Goal: Communication & Community: Answer question/provide support

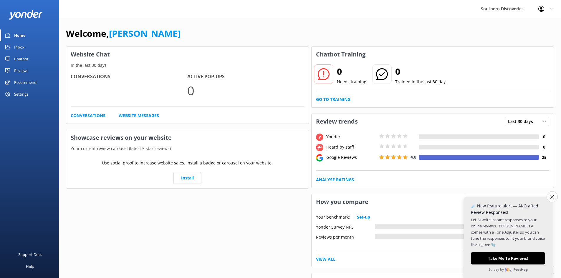
click at [17, 48] on div "Inbox" at bounding box center [19, 47] width 10 height 12
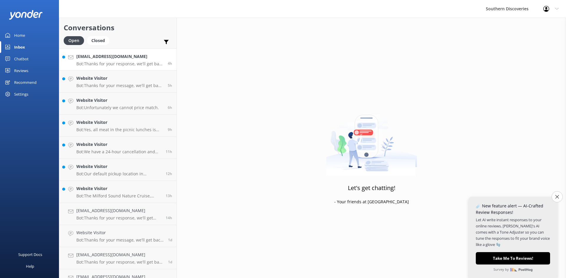
click at [114, 59] on h4 "[EMAIL_ADDRESS][DOMAIN_NAME]" at bounding box center [119, 56] width 87 height 6
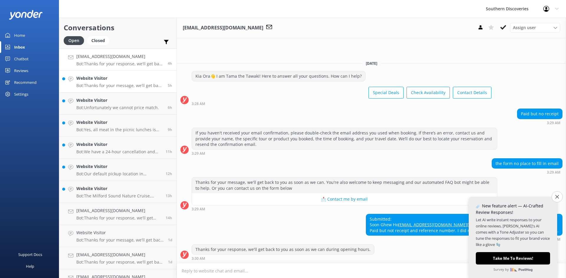
click at [93, 81] on h4 "Website Visitor" at bounding box center [119, 78] width 87 height 6
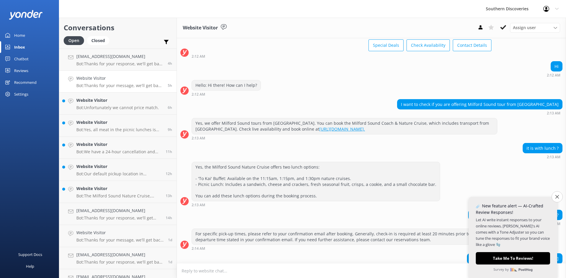
scroll to position [158, 0]
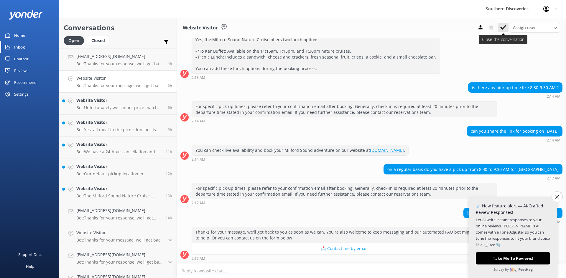
click at [503, 28] on use at bounding box center [503, 27] width 6 height 5
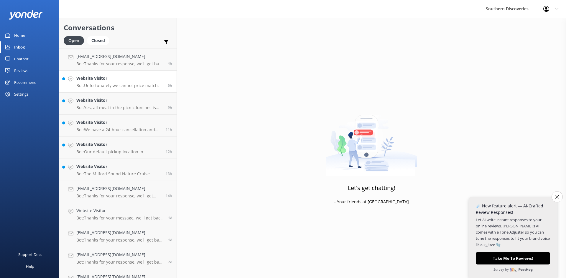
click at [107, 85] on p "Bot: Unfortunately we cannot price match." at bounding box center [117, 85] width 82 height 5
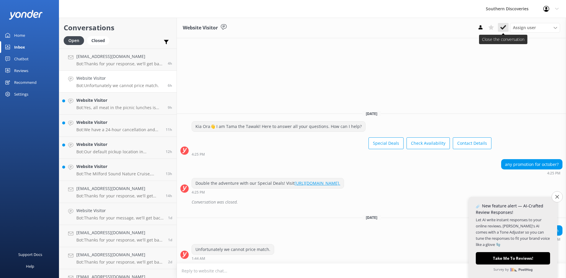
click at [500, 28] on button at bounding box center [503, 27] width 11 height 9
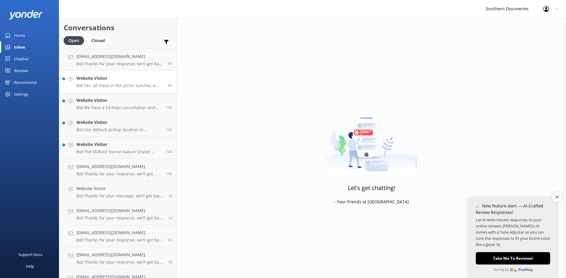
click at [105, 86] on p "Bot: Yes, all meat in the picnic lunches is certified [DEMOGRAPHIC_DATA]. Addit…" at bounding box center [119, 85] width 87 height 5
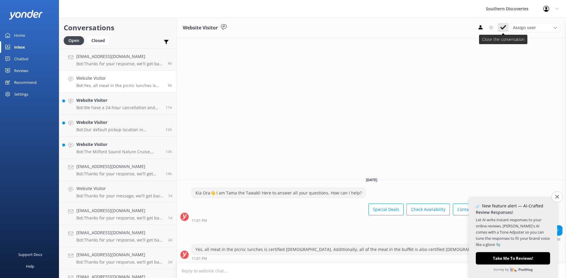
click at [502, 27] on icon at bounding box center [503, 27] width 6 height 6
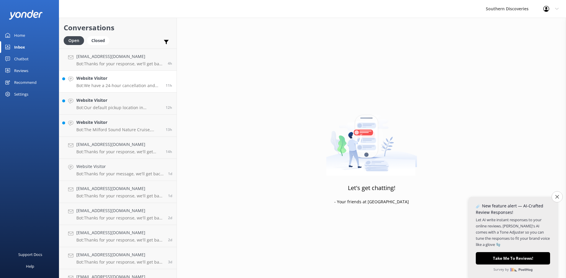
click at [125, 82] on div "Website Visitor Bot: We have a 24-hour cancellation and amendment policy. If yo…" at bounding box center [118, 81] width 85 height 13
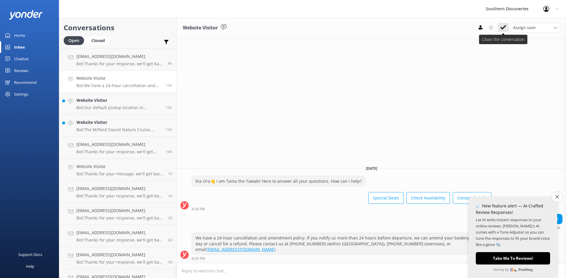
click at [503, 28] on use at bounding box center [503, 27] width 6 height 5
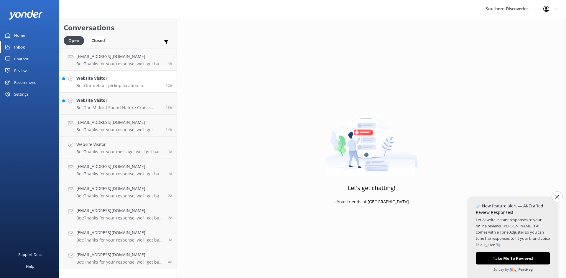
click at [126, 85] on p "Bot: Our default pickup location in [GEOGRAPHIC_DATA] is [STREET_ADDRESS]." at bounding box center [118, 85] width 85 height 5
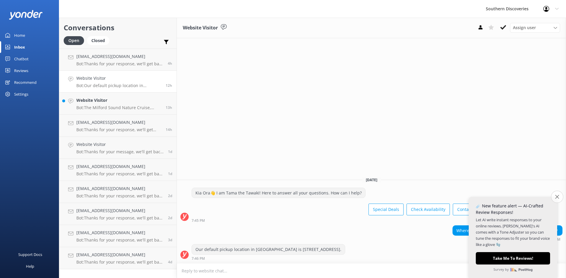
click at [555, 197] on icon "Close survey" at bounding box center [557, 197] width 4 height 4
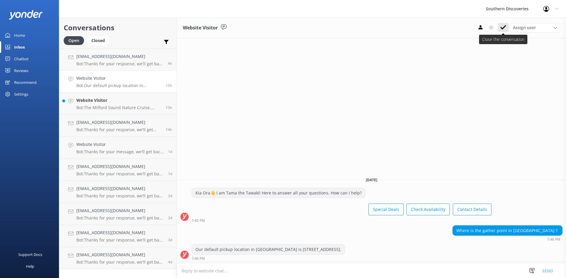
click at [500, 28] on icon at bounding box center [503, 27] width 6 height 6
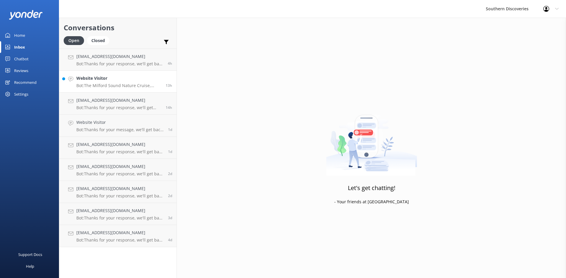
click at [118, 82] on h4 "Website Visitor" at bounding box center [118, 78] width 85 height 6
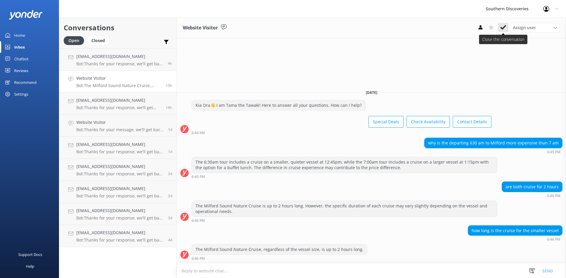
click at [503, 26] on icon at bounding box center [503, 27] width 6 height 6
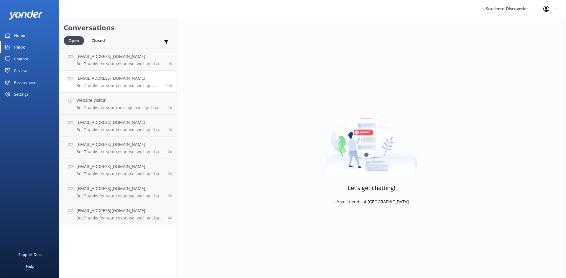
drag, startPoint x: 103, startPoint y: 82, endPoint x: 118, endPoint y: 85, distance: 14.9
click at [104, 82] on h4 "[EMAIL_ADDRESS][DOMAIN_NAME]" at bounding box center [118, 78] width 85 height 6
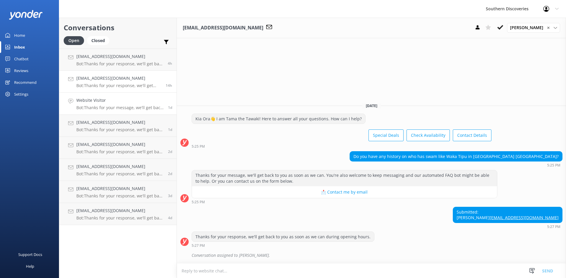
click at [116, 102] on h4 "Website Visitor" at bounding box center [119, 100] width 87 height 6
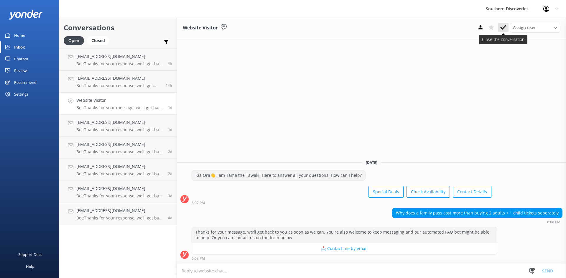
click at [503, 27] on icon at bounding box center [503, 27] width 6 height 6
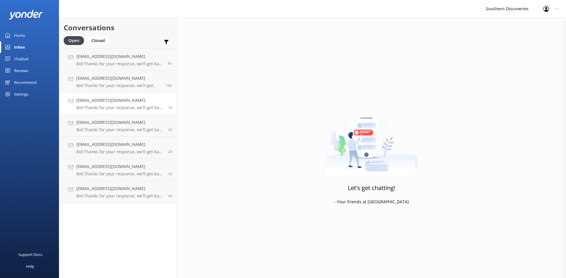
click at [104, 103] on h4 "[EMAIL_ADDRESS][DOMAIN_NAME]" at bounding box center [119, 100] width 87 height 6
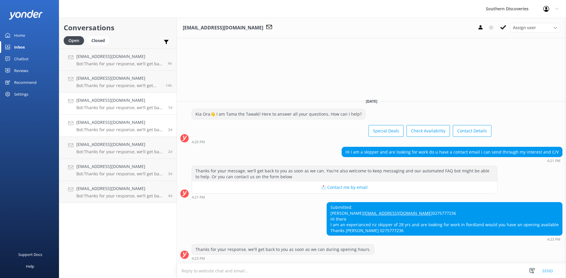
click at [95, 126] on div "[EMAIL_ADDRESS][DOMAIN_NAME] Bot: Thanks for your response, we'll get back to y…" at bounding box center [119, 125] width 87 height 13
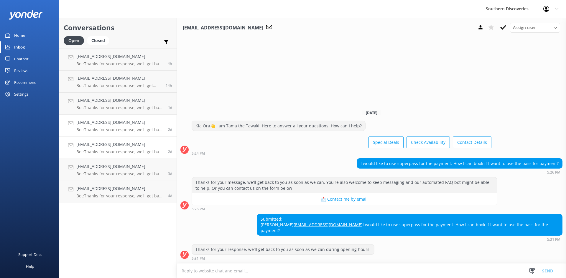
click at [109, 149] on div "[EMAIL_ADDRESS][DOMAIN_NAME] Bot: Thanks for your response, we'll get back to y…" at bounding box center [119, 147] width 87 height 13
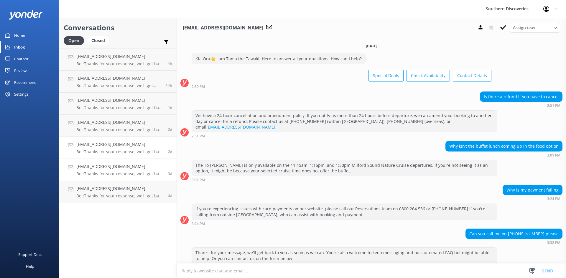
scroll to position [126, 0]
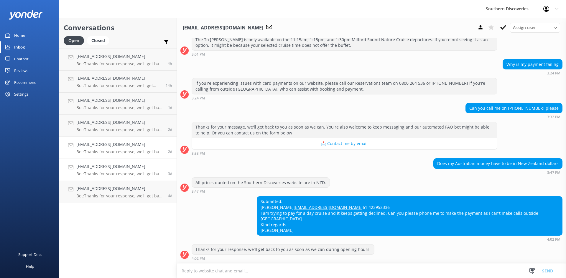
click at [114, 166] on h4 "[EMAIL_ADDRESS][DOMAIN_NAME]" at bounding box center [119, 167] width 87 height 6
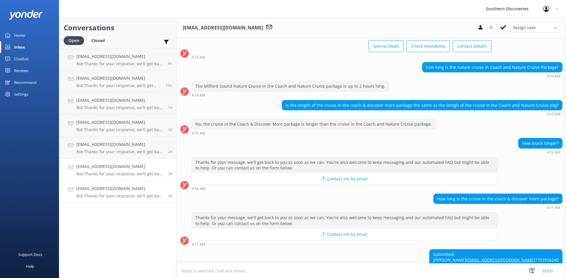
scroll to position [70, 0]
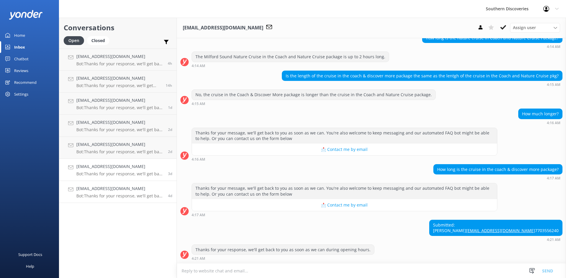
click at [119, 189] on h4 "[EMAIL_ADDRESS][DOMAIN_NAME]" at bounding box center [119, 189] width 87 height 6
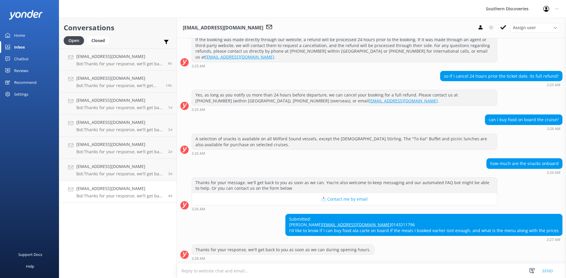
scroll to position [88, 0]
click at [130, 197] on p "Bot: Thanks for your response, we'll get back to you as soon as we can during o…" at bounding box center [119, 196] width 87 height 5
click at [100, 188] on h4 "[EMAIL_ADDRESS][DOMAIN_NAME]" at bounding box center [119, 189] width 87 height 6
click at [111, 192] on div "[EMAIL_ADDRESS][DOMAIN_NAME] Bot: Thanks for your response, we'll get back to y…" at bounding box center [119, 192] width 87 height 13
click at [502, 26] on icon at bounding box center [503, 27] width 6 height 6
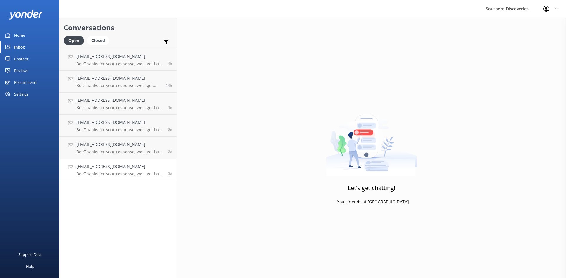
click at [101, 179] on link "[EMAIL_ADDRESS][DOMAIN_NAME] Bot: Thanks for your response, we'll get back to y…" at bounding box center [117, 170] width 117 height 22
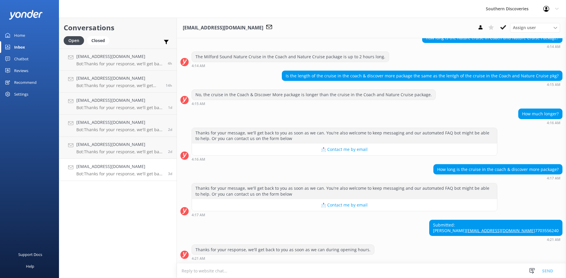
scroll to position [70, 0]
drag, startPoint x: 492, startPoint y: 225, endPoint x: 538, endPoint y: 227, distance: 45.4
click at [538, 227] on div "Submitted: [PERSON_NAME] [EMAIL_ADDRESS][DOMAIN_NAME] 7703556240" at bounding box center [495, 228] width 133 height 16
copy link "[EMAIL_ADDRESS][DOMAIN_NAME]"
click at [501, 26] on icon at bounding box center [503, 27] width 6 height 6
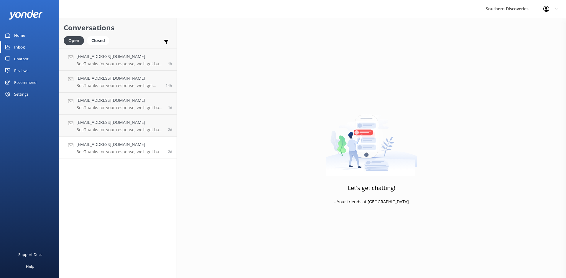
click at [95, 146] on h4 "[EMAIL_ADDRESS][DOMAIN_NAME]" at bounding box center [119, 144] width 87 height 6
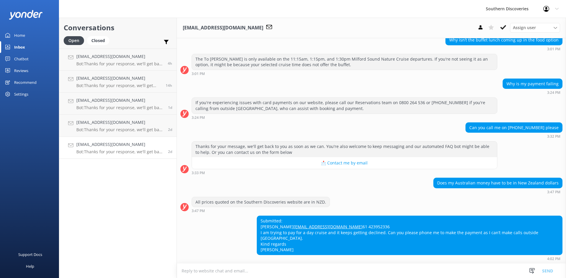
scroll to position [126, 0]
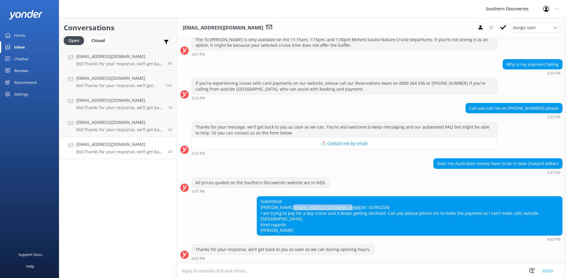
drag, startPoint x: 262, startPoint y: 209, endPoint x: 320, endPoint y: 206, distance: 58.4
click at [320, 206] on div "Submitted: [PERSON_NAME] [EMAIL_ADDRESS][DOMAIN_NAME] 61 423952336 I am trying …" at bounding box center [371, 219] width 389 height 45
copy link "[EMAIL_ADDRESS][DOMAIN_NAME]"
drag, startPoint x: 235, startPoint y: 207, endPoint x: 243, endPoint y: 211, distance: 9.4
click at [235, 207] on div "Submitted: [PERSON_NAME] [EMAIL_ADDRESS][DOMAIN_NAME] 61 423952336 I am trying …" at bounding box center [371, 219] width 389 height 45
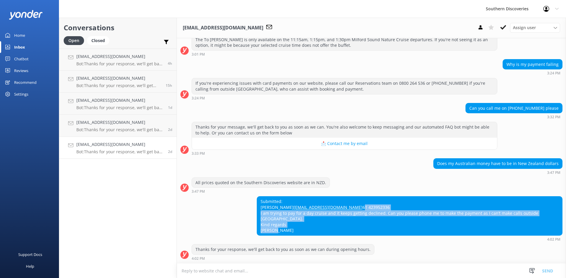
drag, startPoint x: 243, startPoint y: 211, endPoint x: 395, endPoint y: 235, distance: 153.0
click at [357, 233] on div "Submitted: [PERSON_NAME] [EMAIL_ADDRESS][DOMAIN_NAME] 61 423952336 I am trying …" at bounding box center [371, 219] width 389 height 45
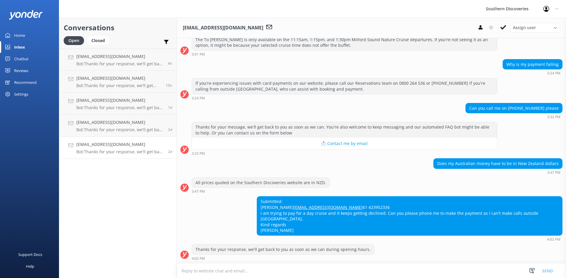
click at [407, 237] on div "4:02 PM" at bounding box center [410, 239] width 306 height 4
click at [410, 242] on div "Submitted: [PERSON_NAME] [EMAIL_ADDRESS][DOMAIN_NAME] 61 423952336 I am trying …" at bounding box center [371, 221] width 389 height 48
click at [463, 236] on div "Submitted: [PERSON_NAME] [EMAIL_ADDRESS][DOMAIN_NAME] 61 423952336 I am trying …" at bounding box center [409, 216] width 305 height 39
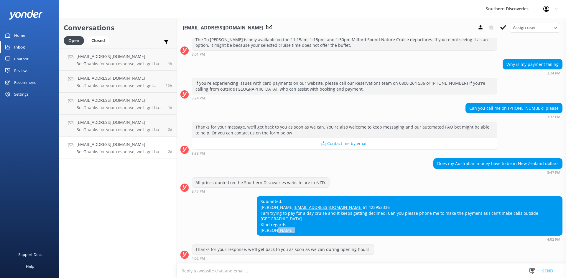
click at [463, 236] on div "Submitted: [PERSON_NAME] [EMAIL_ADDRESS][DOMAIN_NAME] 61 423952336 I am trying …" at bounding box center [409, 216] width 305 height 39
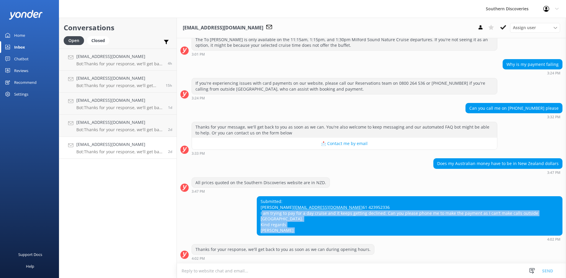
drag, startPoint x: 463, startPoint y: 236, endPoint x: 465, endPoint y: 219, distance: 17.2
click at [465, 219] on div "Submitted: [PERSON_NAME] [EMAIL_ADDRESS][DOMAIN_NAME] 61 423952336 I am trying …" at bounding box center [409, 216] width 305 height 39
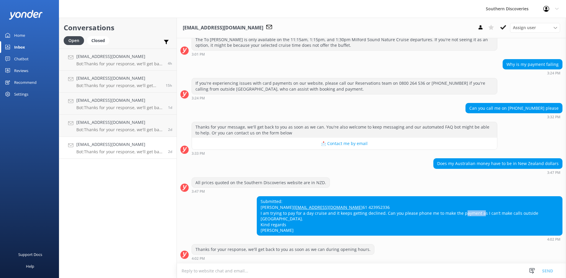
click at [465, 219] on div "Submitted: [PERSON_NAME] [EMAIL_ADDRESS][DOMAIN_NAME] 61 423952336 I am trying …" at bounding box center [409, 216] width 305 height 39
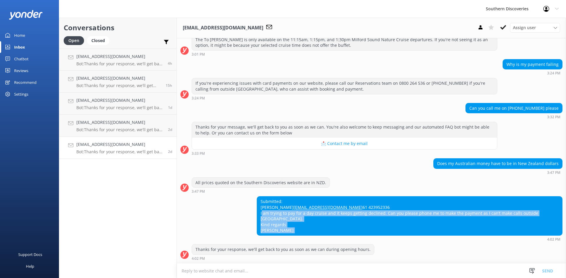
drag, startPoint x: 465, startPoint y: 219, endPoint x: 470, endPoint y: 230, distance: 12.5
click at [470, 230] on div "Submitted: [PERSON_NAME] [EMAIL_ADDRESS][DOMAIN_NAME] 61 423952336 I am trying …" at bounding box center [409, 216] width 305 height 39
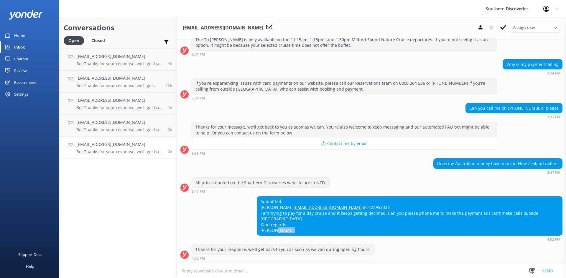
click at [470, 230] on div "Submitted: [PERSON_NAME] [EMAIL_ADDRESS][DOMAIN_NAME] 61 423952336 I am trying …" at bounding box center [409, 216] width 305 height 39
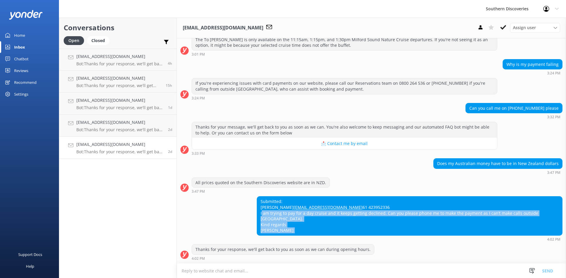
drag, startPoint x: 470, startPoint y: 230, endPoint x: 432, endPoint y: 227, distance: 38.5
click at [431, 220] on div "Submitted: [PERSON_NAME] [EMAIL_ADDRESS][DOMAIN_NAME] 61 423952336 I am trying …" at bounding box center [409, 216] width 305 height 39
click at [432, 230] on div "Submitted: [PERSON_NAME] [EMAIL_ADDRESS][DOMAIN_NAME] 61 423952336 I am trying …" at bounding box center [409, 216] width 305 height 39
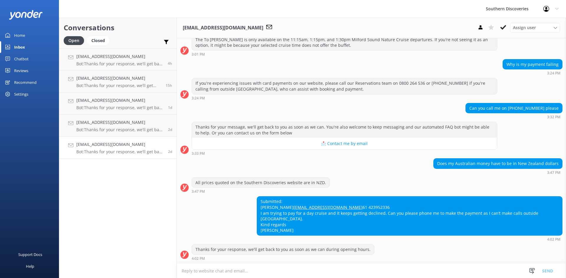
click at [503, 28] on use at bounding box center [503, 27] width 6 height 5
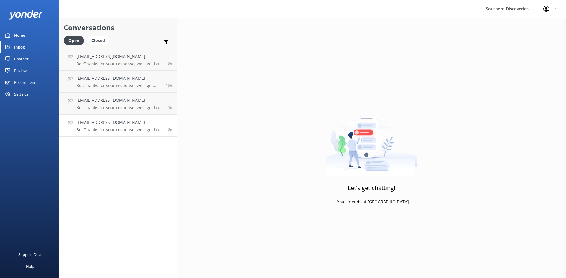
drag, startPoint x: 106, startPoint y: 126, endPoint x: 132, endPoint y: 124, distance: 26.0
click at [106, 126] on h4 "[EMAIL_ADDRESS][DOMAIN_NAME]" at bounding box center [119, 122] width 87 height 6
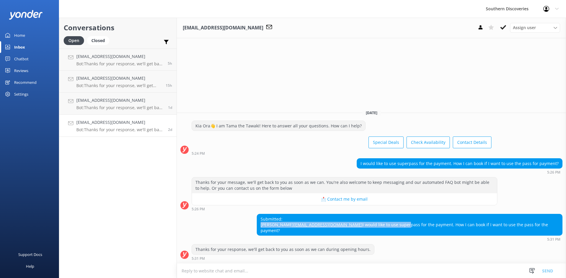
drag, startPoint x: 358, startPoint y: 225, endPoint x: 415, endPoint y: 228, distance: 56.7
click at [406, 228] on div "Submitted: [PERSON_NAME] [EMAIL_ADDRESS][DOMAIN_NAME] I would like to use super…" at bounding box center [371, 228] width 389 height 28
click at [420, 226] on div "Submitted: [PERSON_NAME] [EMAIL_ADDRESS][DOMAIN_NAME] I would like to use super…" at bounding box center [409, 225] width 305 height 22
drag, startPoint x: 421, startPoint y: 222, endPoint x: 359, endPoint y: 225, distance: 62.8
click at [359, 225] on div "Submitted: [PERSON_NAME] [EMAIL_ADDRESS][DOMAIN_NAME] I would like to use super…" at bounding box center [409, 225] width 305 height 22
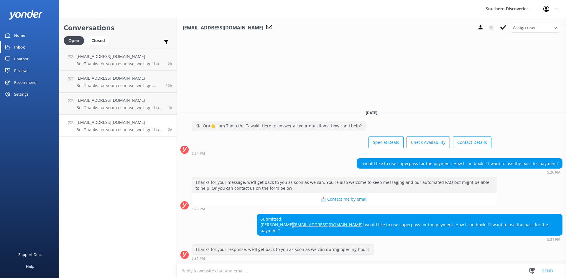
click at [348, 227] on div "Submitted: [PERSON_NAME] [EMAIL_ADDRESS][DOMAIN_NAME] I would like to use super…" at bounding box center [371, 228] width 389 height 28
click at [410, 228] on div "Submitted: [PERSON_NAME] [EMAIL_ADDRESS][DOMAIN_NAME] I would like to use super…" at bounding box center [409, 225] width 305 height 22
drag, startPoint x: 410, startPoint y: 225, endPoint x: 354, endPoint y: 225, distance: 56.0
click at [354, 225] on div "Submitted: [PERSON_NAME] [EMAIL_ADDRESS][DOMAIN_NAME] I would like to use super…" at bounding box center [371, 228] width 389 height 28
copy link "[EMAIL_ADDRESS][DOMAIN_NAME]"
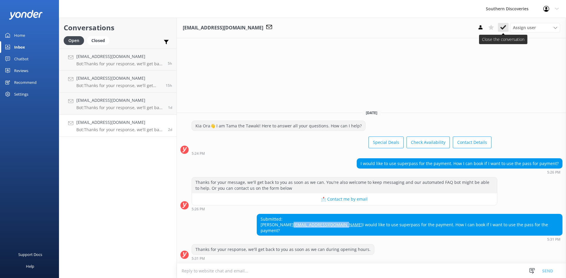
click at [502, 28] on use at bounding box center [503, 27] width 6 height 5
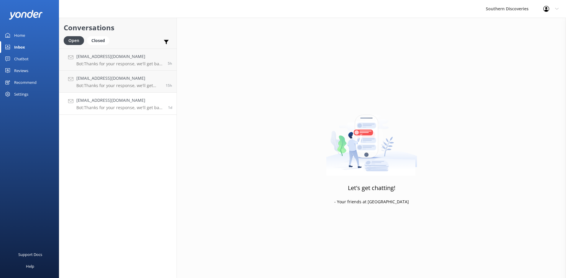
click at [103, 102] on h4 "[EMAIL_ADDRESS][DOMAIN_NAME]" at bounding box center [119, 100] width 87 height 6
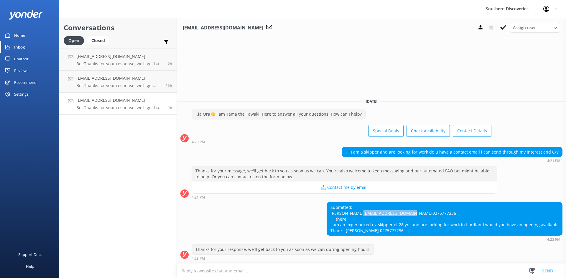
drag, startPoint x: 337, startPoint y: 209, endPoint x: 390, endPoint y: 208, distance: 52.5
click at [390, 208] on div "Submitted: [PERSON_NAME] [EMAIL_ADDRESS][DOMAIN_NAME] 0275777236 Hi there I am …" at bounding box center [444, 219] width 235 height 33
copy link "[EMAIL_ADDRESS][DOMAIN_NAME]"
click at [370, 231] on div "Submitted: [PERSON_NAME] [EMAIL_ADDRESS][DOMAIN_NAME] 0275777236 Hi there I am …" at bounding box center [444, 219] width 235 height 33
drag, startPoint x: 370, startPoint y: 231, endPoint x: 382, endPoint y: 230, distance: 11.3
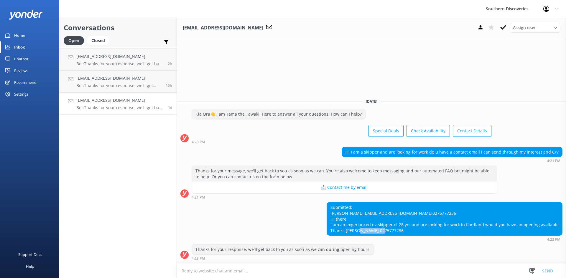
click at [370, 232] on div "Submitted: [PERSON_NAME] [EMAIL_ADDRESS][DOMAIN_NAME] 0275777236 Hi there I am …" at bounding box center [444, 219] width 235 height 33
click at [394, 227] on div "Submitted: [PERSON_NAME] [EMAIL_ADDRESS][DOMAIN_NAME] 0275777236 Hi there I am …" at bounding box center [444, 219] width 235 height 33
click at [500, 29] on icon at bounding box center [503, 27] width 6 height 6
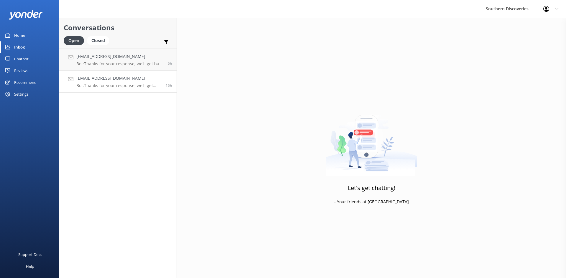
click at [104, 83] on p "Bot: Thanks for your response, we'll get back to you as soon as we can during o…" at bounding box center [118, 85] width 85 height 5
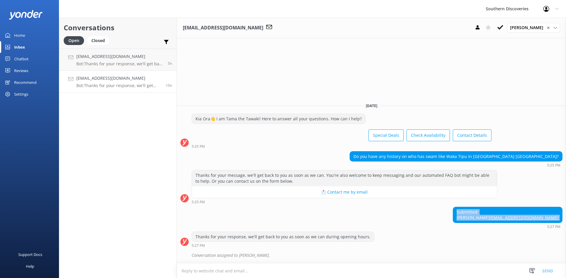
drag, startPoint x: 511, startPoint y: 203, endPoint x: 524, endPoint y: 224, distance: 24.1
click at [524, 224] on div "Submitted: [PERSON_NAME] [EMAIL_ADDRESS][DOMAIN_NAME] 5:27 PM" at bounding box center [371, 218] width 389 height 22
click at [471, 227] on div "Submitted: [PERSON_NAME] [EMAIL_ADDRESS][DOMAIN_NAME] 5:27 PM" at bounding box center [371, 218] width 389 height 22
drag, startPoint x: 511, startPoint y: 219, endPoint x: 558, endPoint y: 220, distance: 46.8
click at [558, 220] on div "Submitted: [PERSON_NAME] [EMAIL_ADDRESS][DOMAIN_NAME] 5:27 PM" at bounding box center [371, 218] width 389 height 22
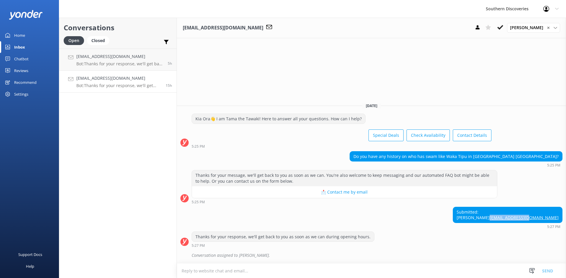
copy link "[EMAIL_ADDRESS][DOMAIN_NAME]"
click at [503, 26] on use at bounding box center [500, 27] width 6 height 5
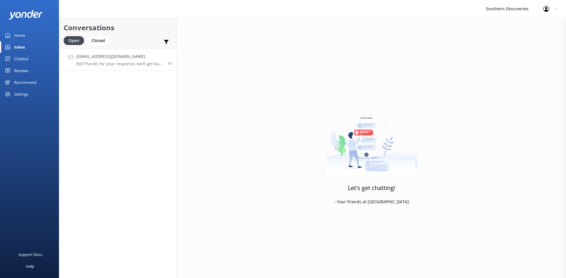
click at [127, 58] on h4 "[EMAIL_ADDRESS][DOMAIN_NAME]" at bounding box center [119, 56] width 87 height 6
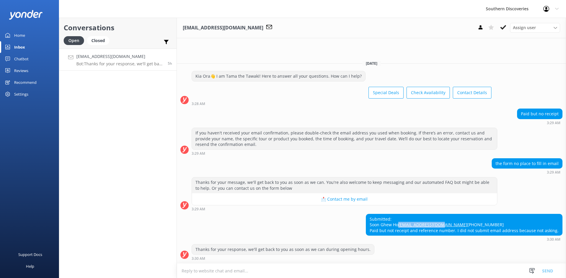
drag, startPoint x: 369, startPoint y: 219, endPoint x: 433, endPoint y: 218, distance: 63.6
click at [433, 218] on div "Submitted: Soon Ghew Ho [EMAIL_ADDRESS][DOMAIN_NAME] [PHONE_NUMBER] Paid but no…" at bounding box center [371, 228] width 389 height 28
copy link "[EMAIL_ADDRESS][DOMAIN_NAME]"
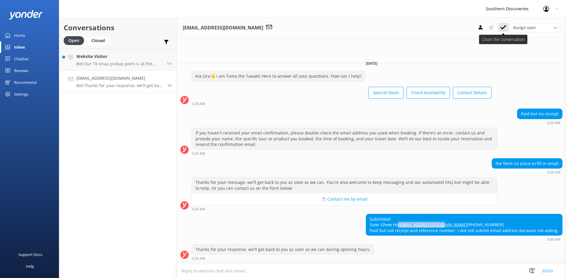
click at [504, 28] on use at bounding box center [503, 27] width 6 height 5
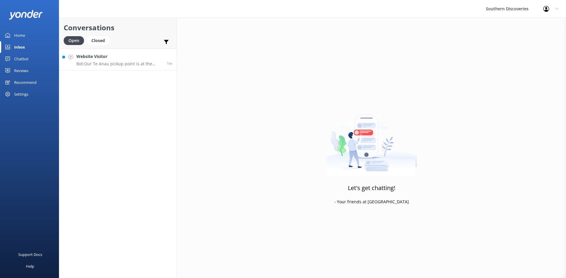
click at [137, 56] on h4 "Website Visitor" at bounding box center [119, 56] width 86 height 6
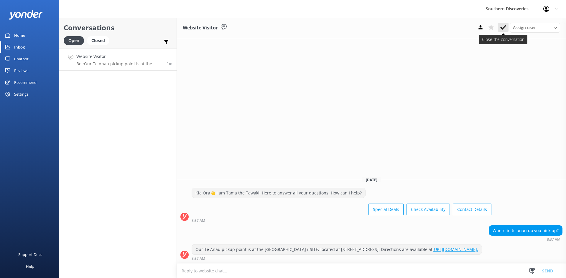
click at [502, 29] on use at bounding box center [503, 27] width 6 height 5
